Goal: Find specific page/section: Find specific page/section

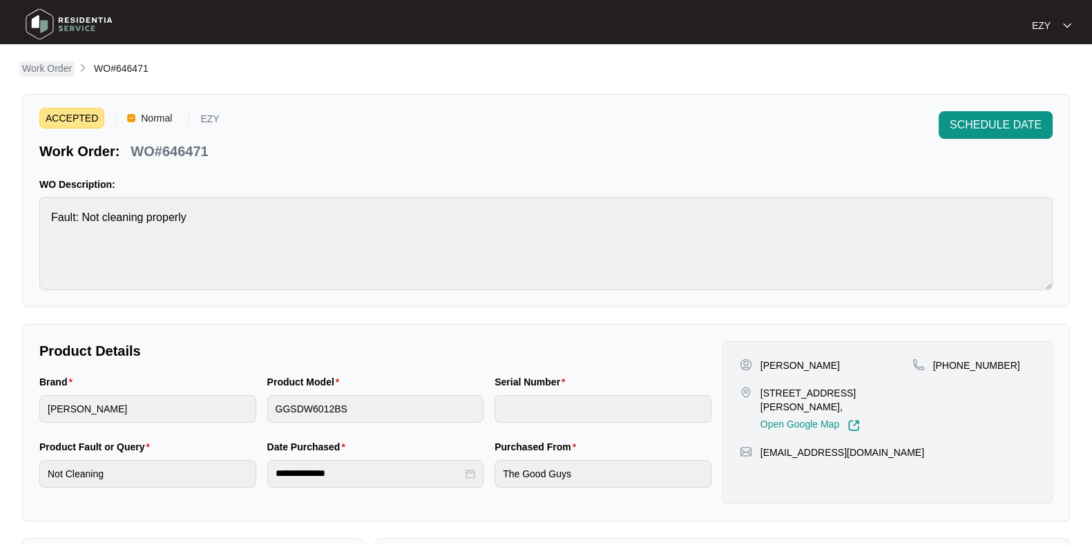
click at [41, 68] on p "Work Order" at bounding box center [47, 68] width 50 height 14
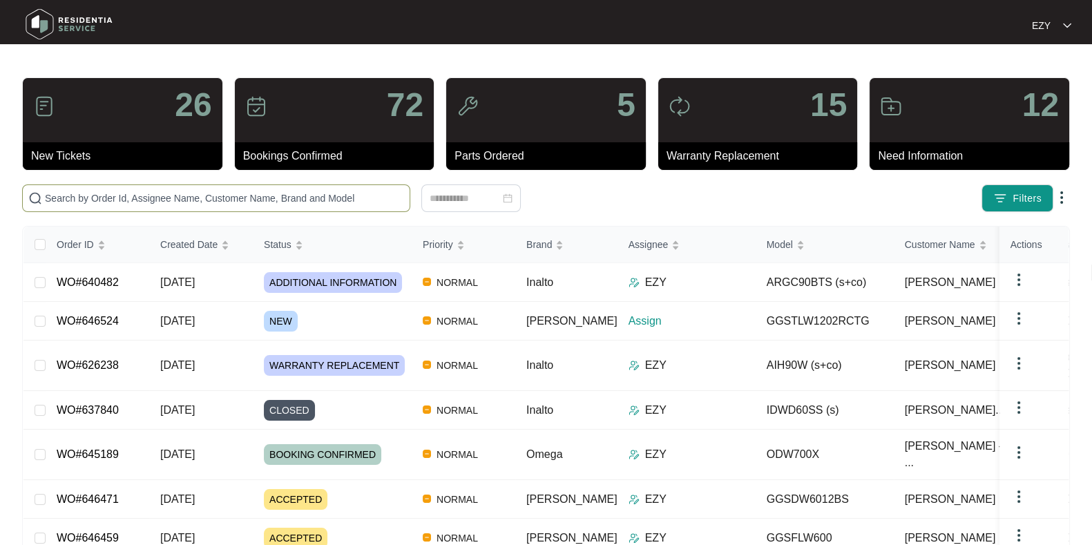
click at [233, 192] on input "text" at bounding box center [224, 198] width 359 height 15
paste input "640482"
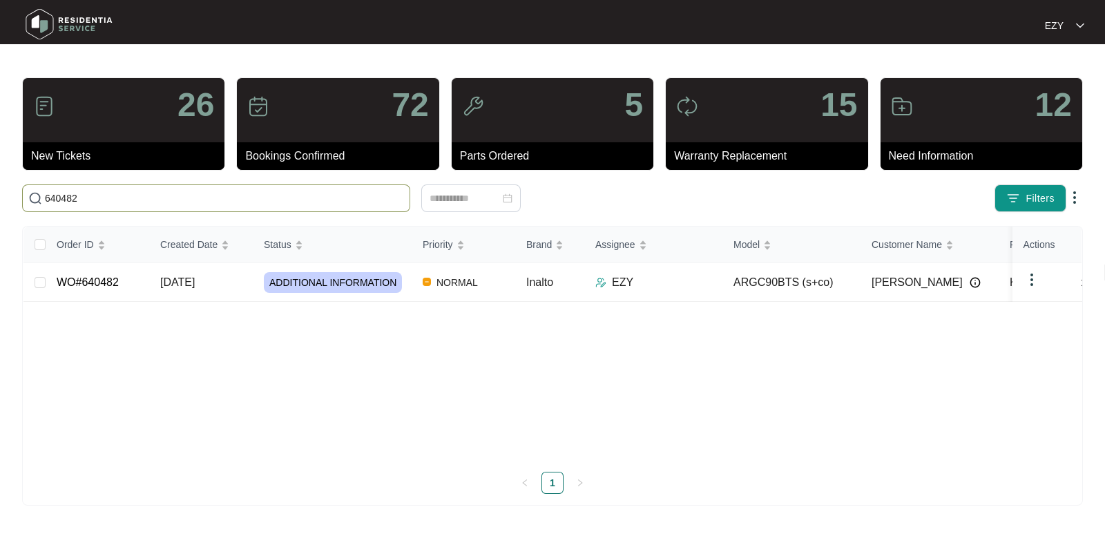
type input "640482"
click at [244, 284] on td "[DATE]" at bounding box center [201, 282] width 104 height 39
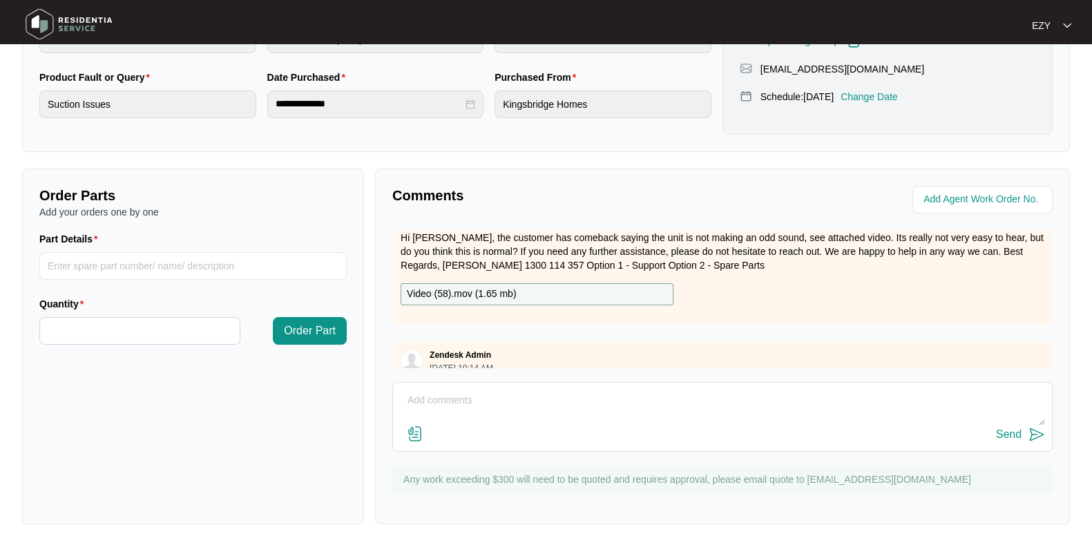
scroll to position [407, 0]
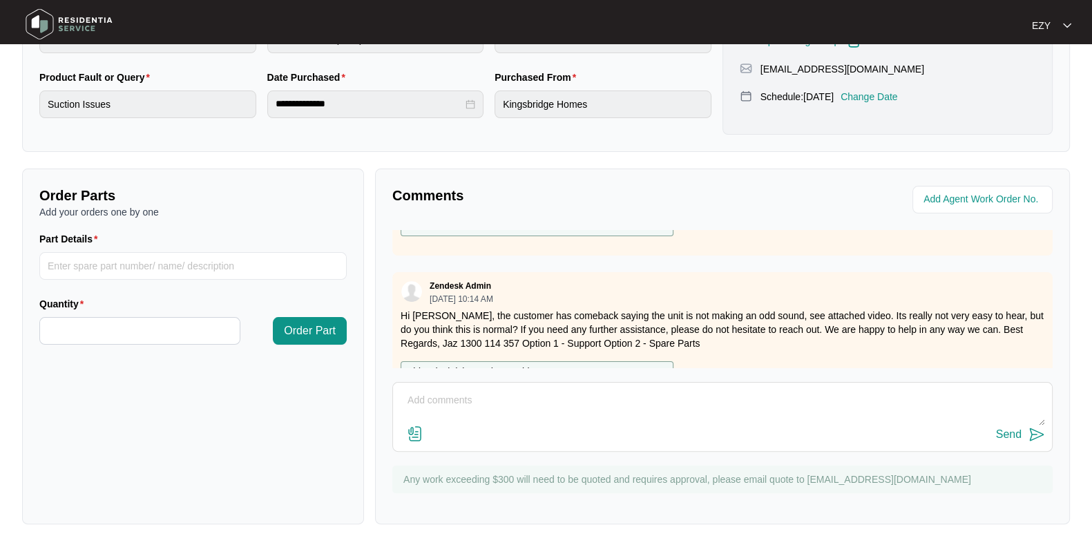
click at [453, 295] on p "[DATE] 10:14 AM" at bounding box center [461, 299] width 64 height 8
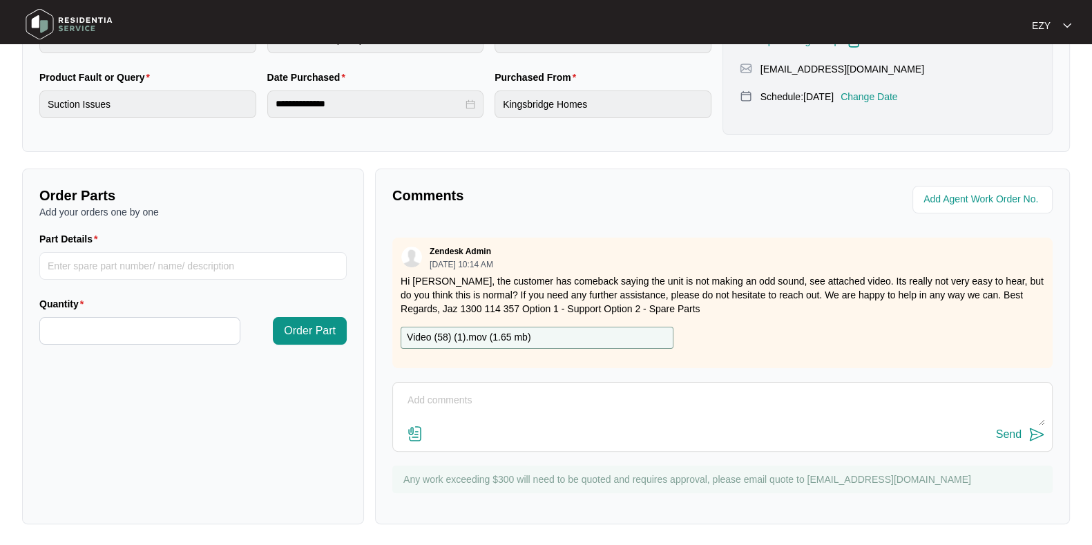
click at [499, 405] on textarea at bounding box center [722, 407] width 645 height 36
